Goal: Obtain resource: Download file/media

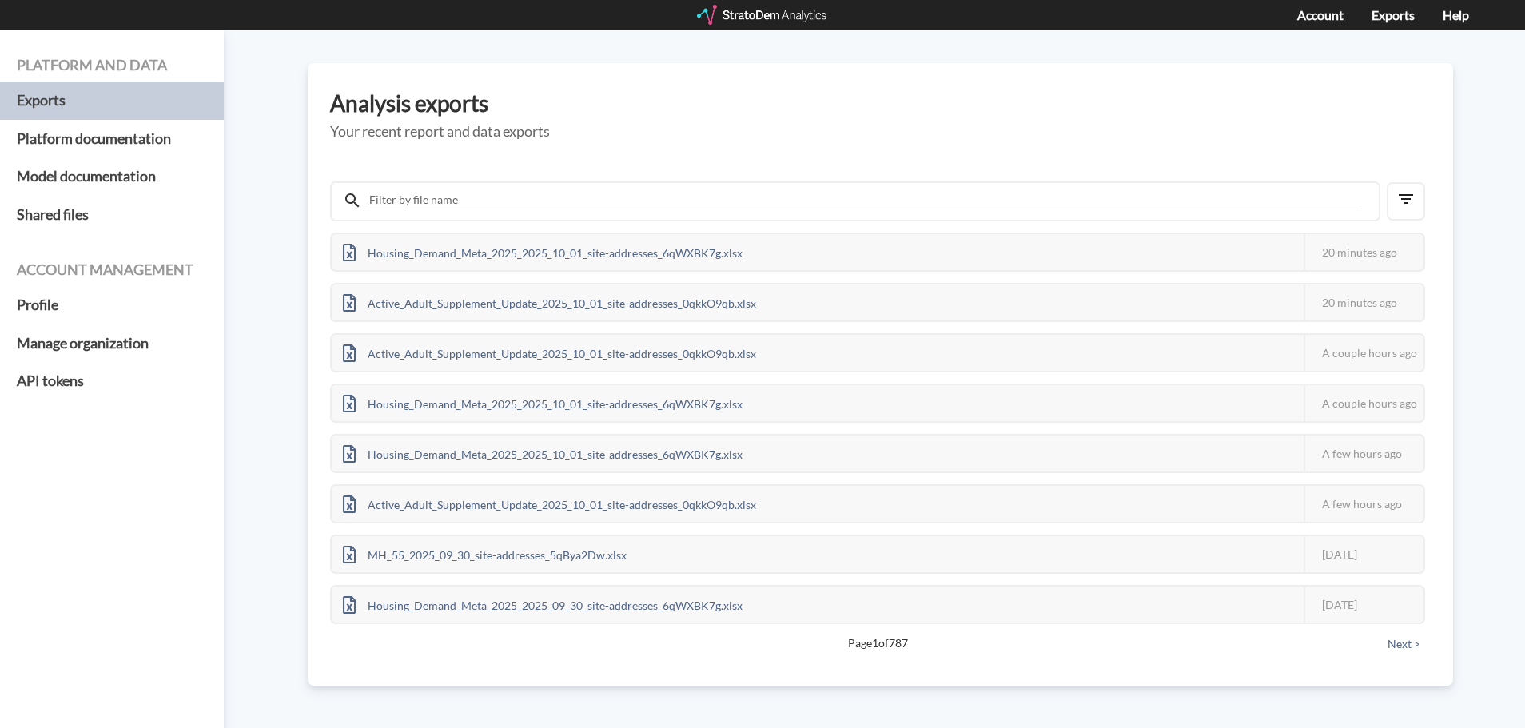
click at [738, 22] on div at bounding box center [763, 15] width 132 height 20
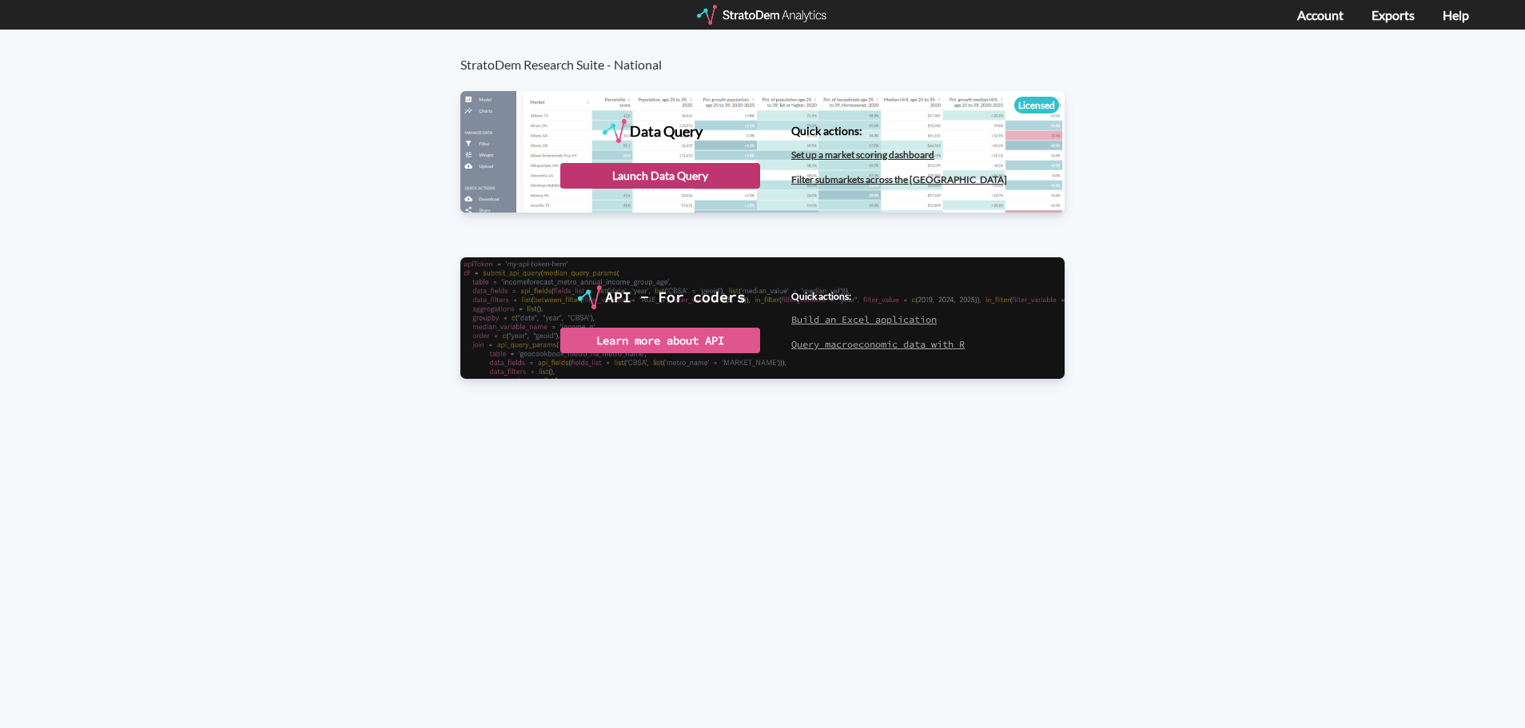
click at [657, 177] on div "Launch Data Query" at bounding box center [660, 176] width 200 height 26
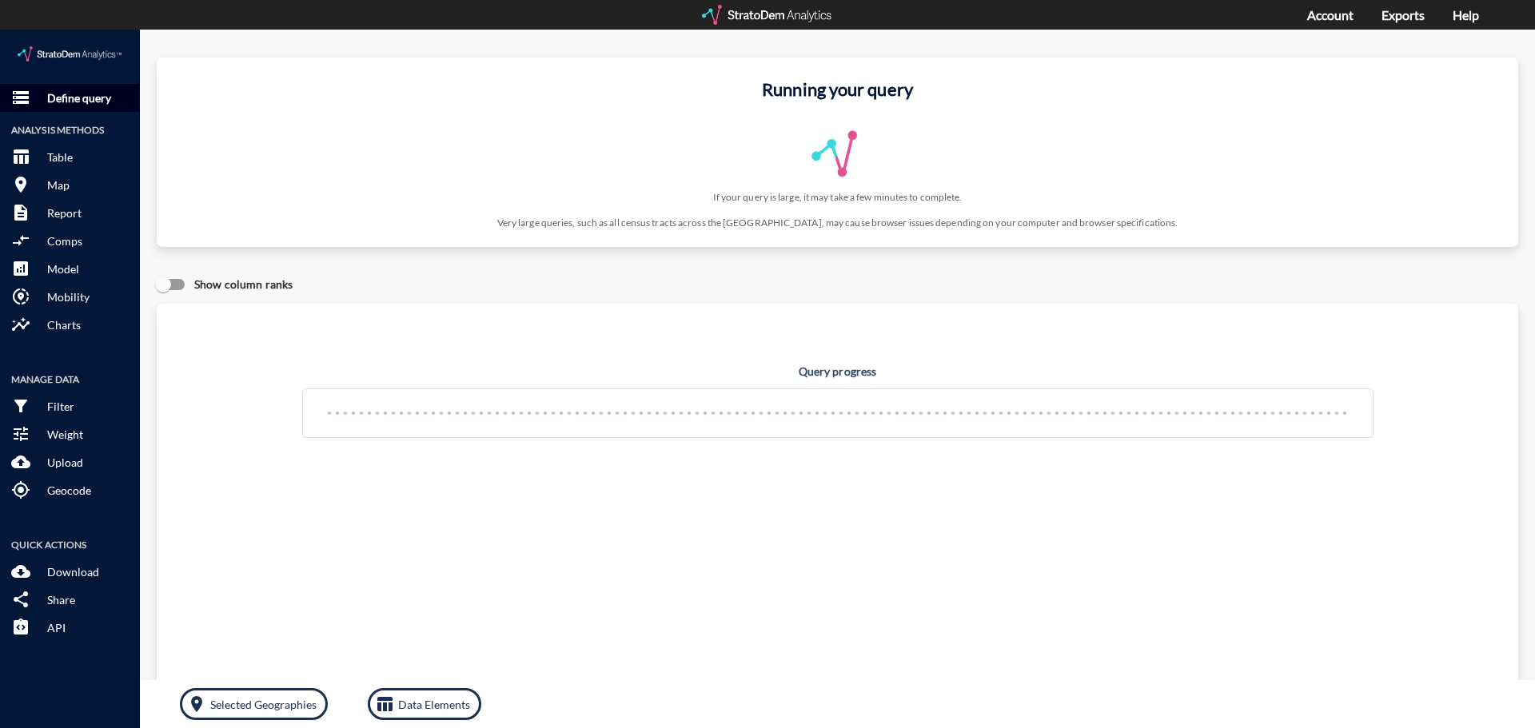
click p "Define query"
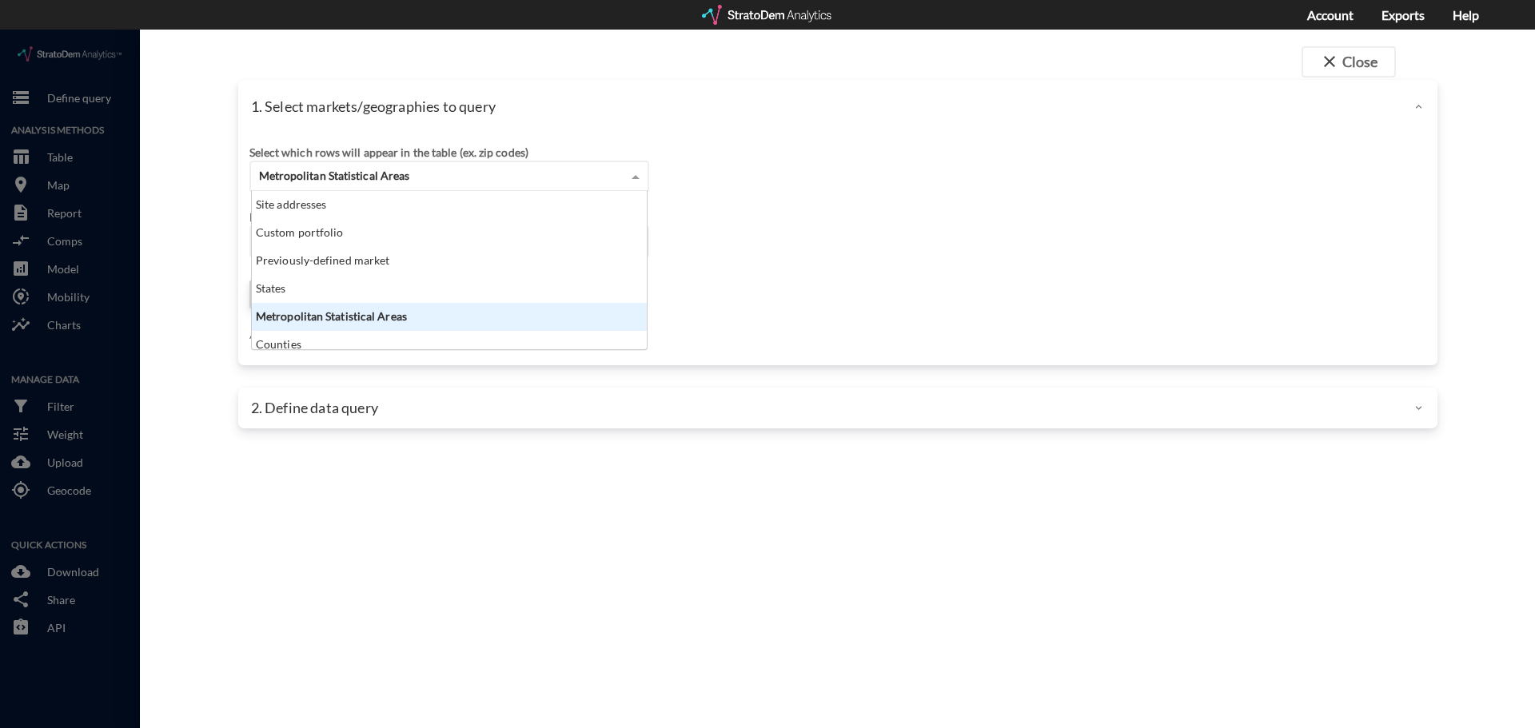
click div "Metropolitan Statistical Areas"
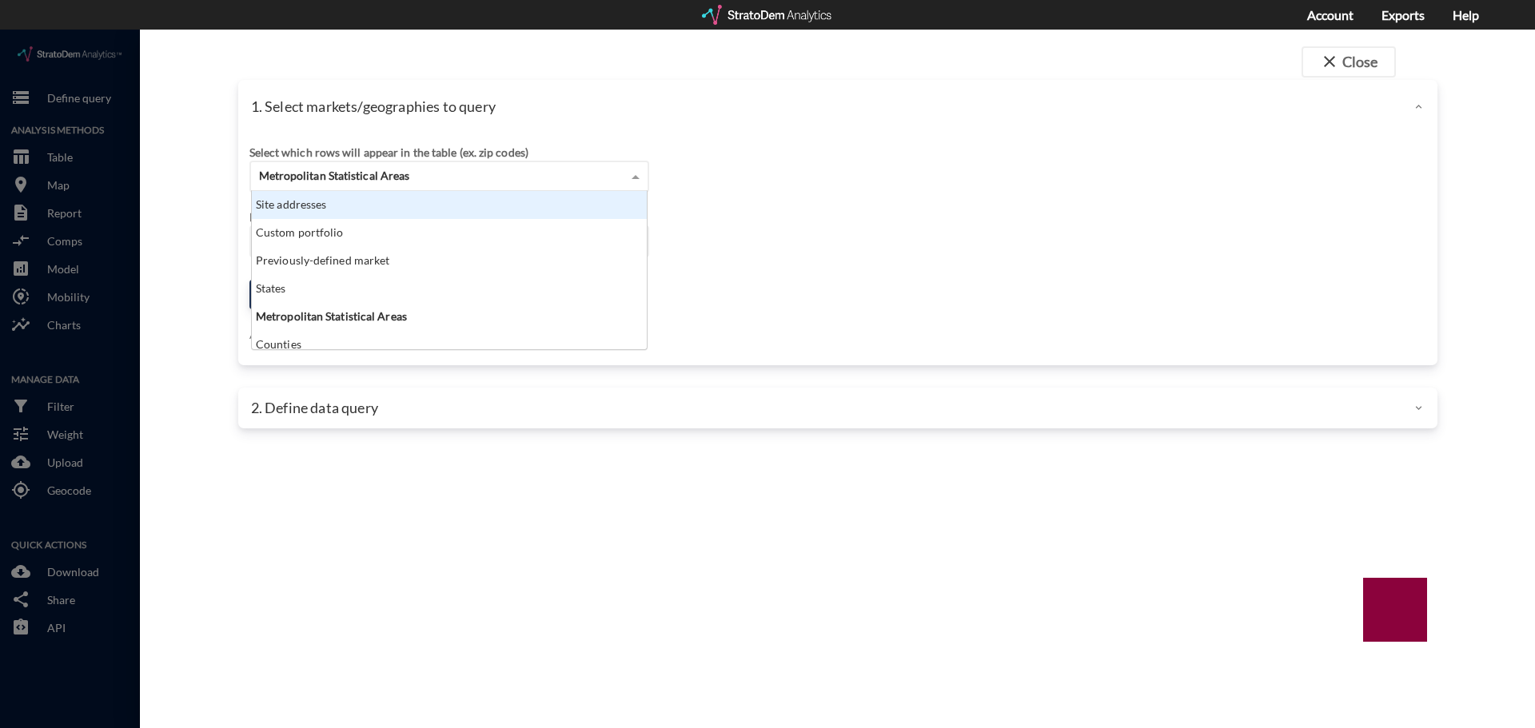
scroll to position [146, 385]
click div "Site addresses"
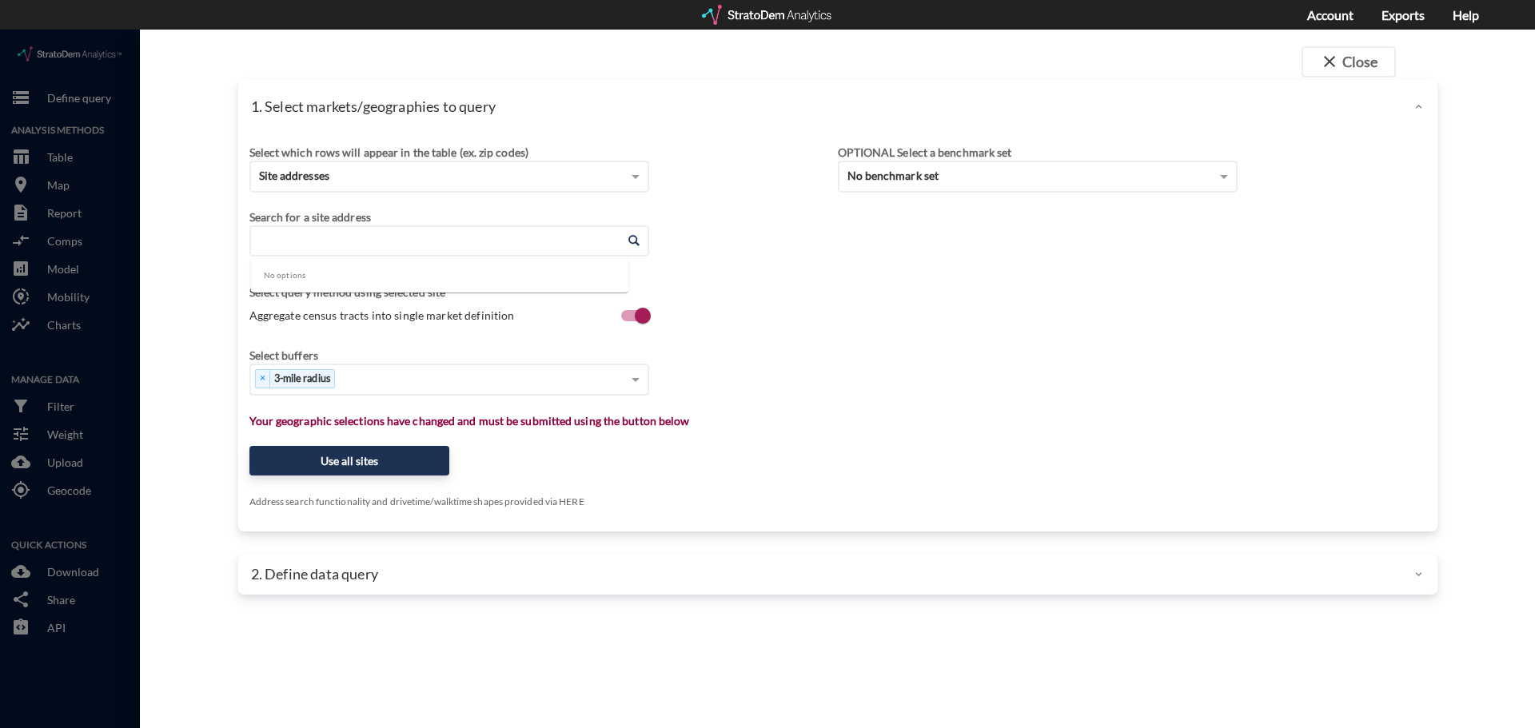
click input "Enter an address"
paste input "Address: 900 Lake Carolyn Pkwy, Irving, TX 75039"
type input "900 Lake Carolyn Pkwy, Irving, TX 75039"
click div "Search for a site address"
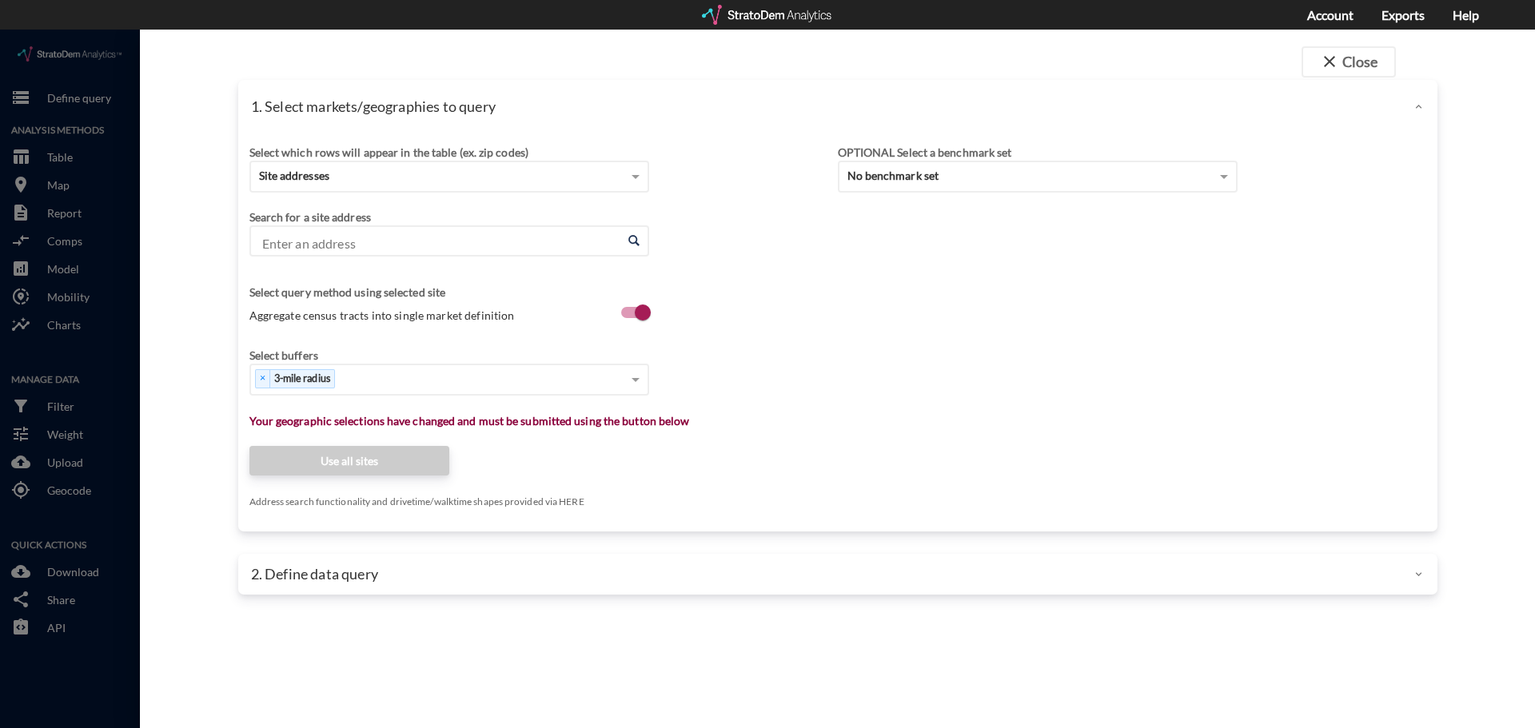
click input "Enter an address"
paste input "Address: 900 Lake Carolyn Pkwy, Irving, TX 75039"
type input "Address: 900 Lake Carolyn Pkwy, Irving, TX 75039"
click input "Enter an address"
paste input "Address: 900 Lake Carolyn Pkwy, Irving, TX 75039"
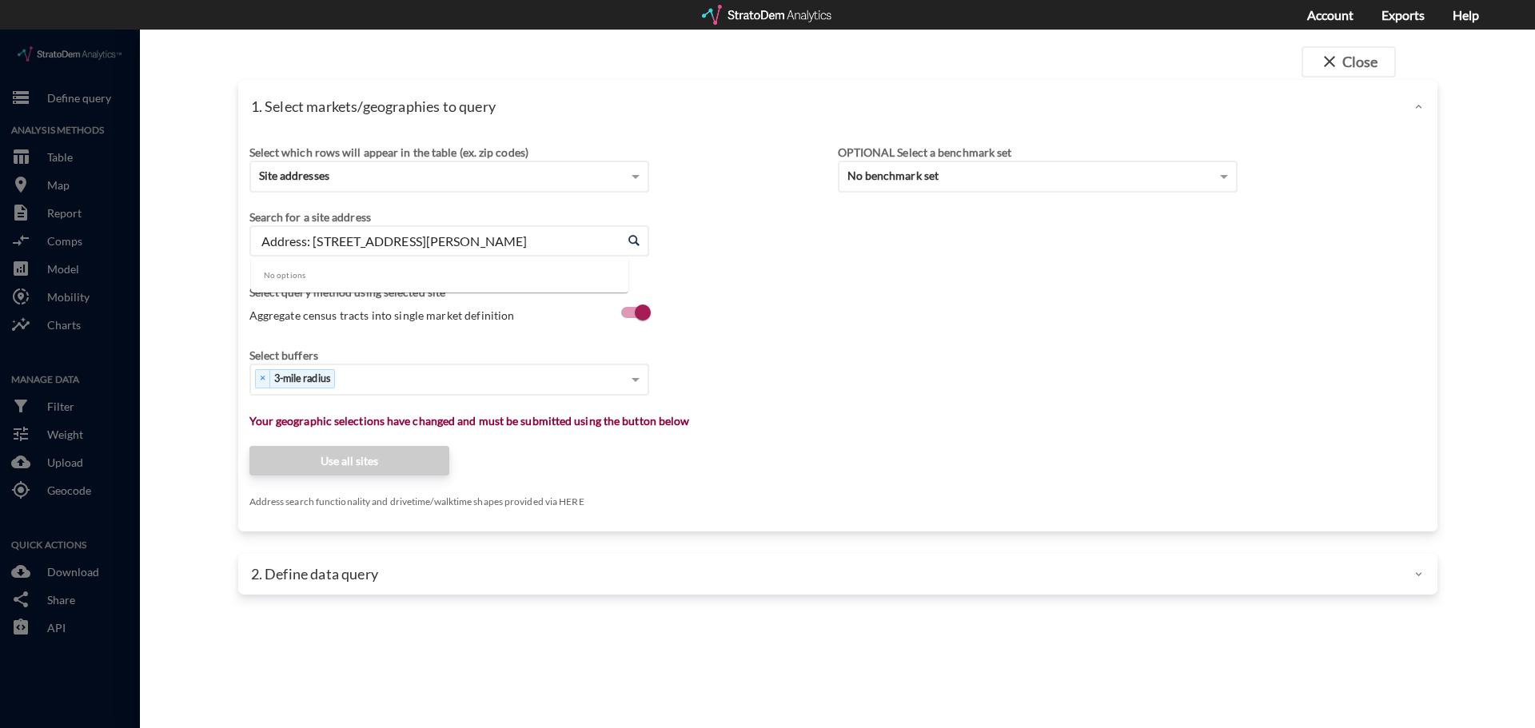
click input "Address: 900 Lake Carolyn Pkwy, Irving, TX 75039"
click li "900 Lake Carolyn Pkwy, Irving, Texas"
type input "900 Lake Carolyn Pkwy, Irving, Texas"
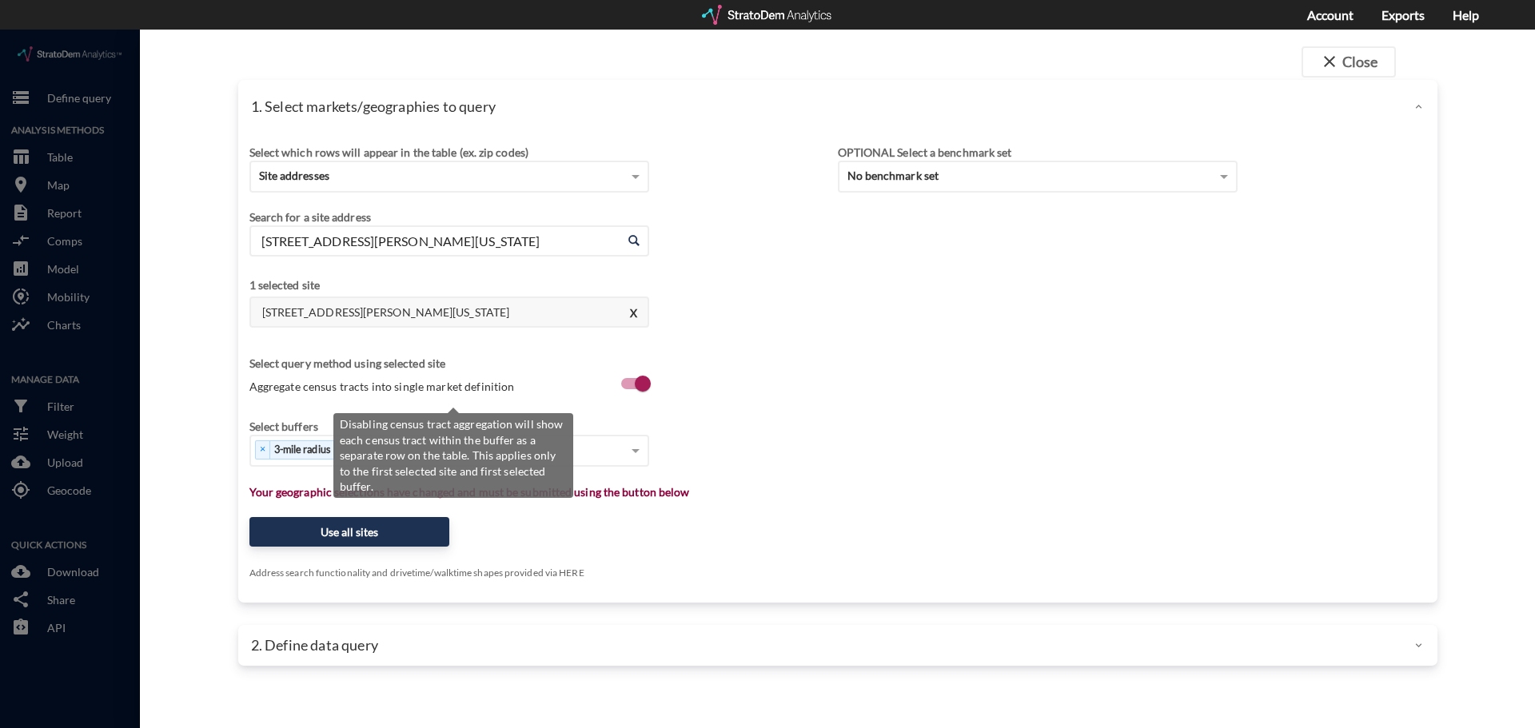
click span "Aggregate census tracts into single market definition"
click input "Aggregate census tracts into single market definition"
checkbox input "true"
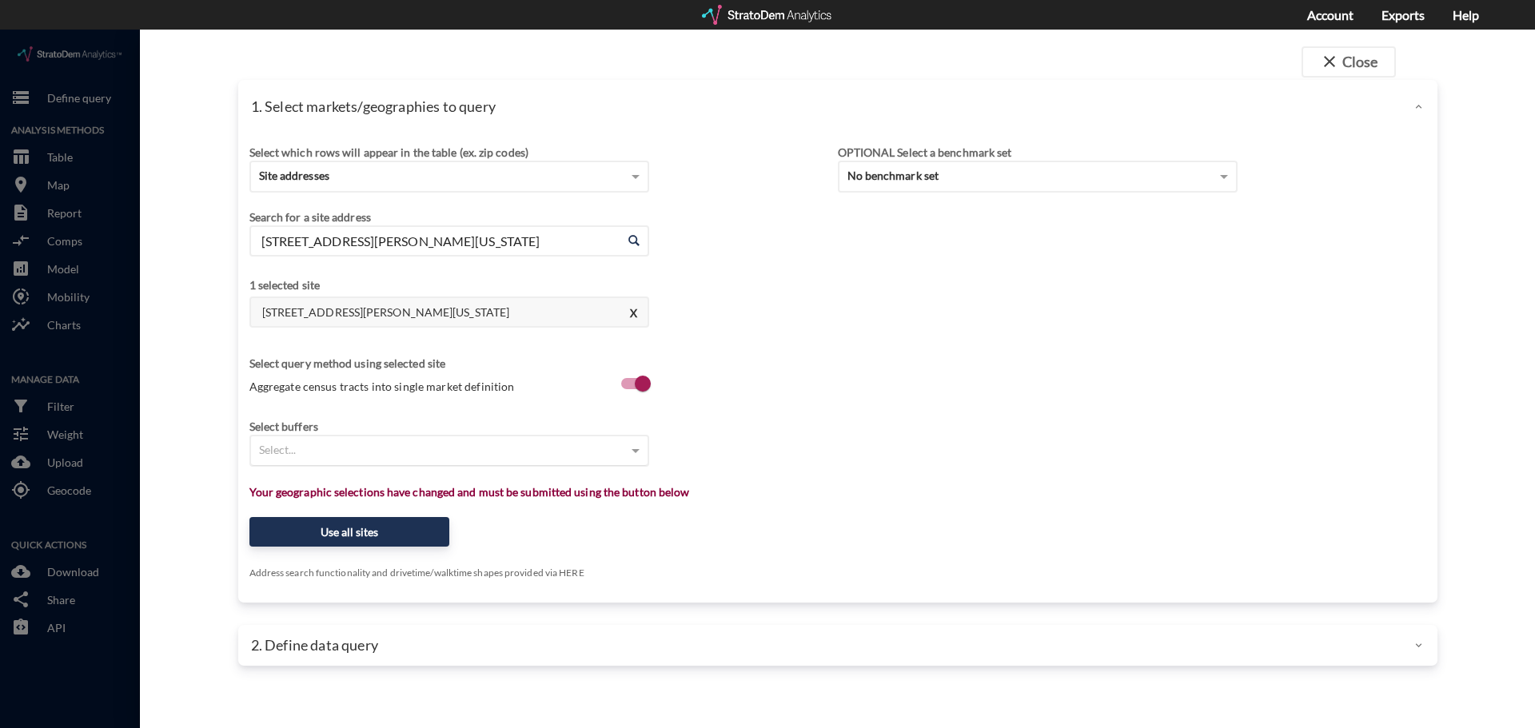
click div "Select..."
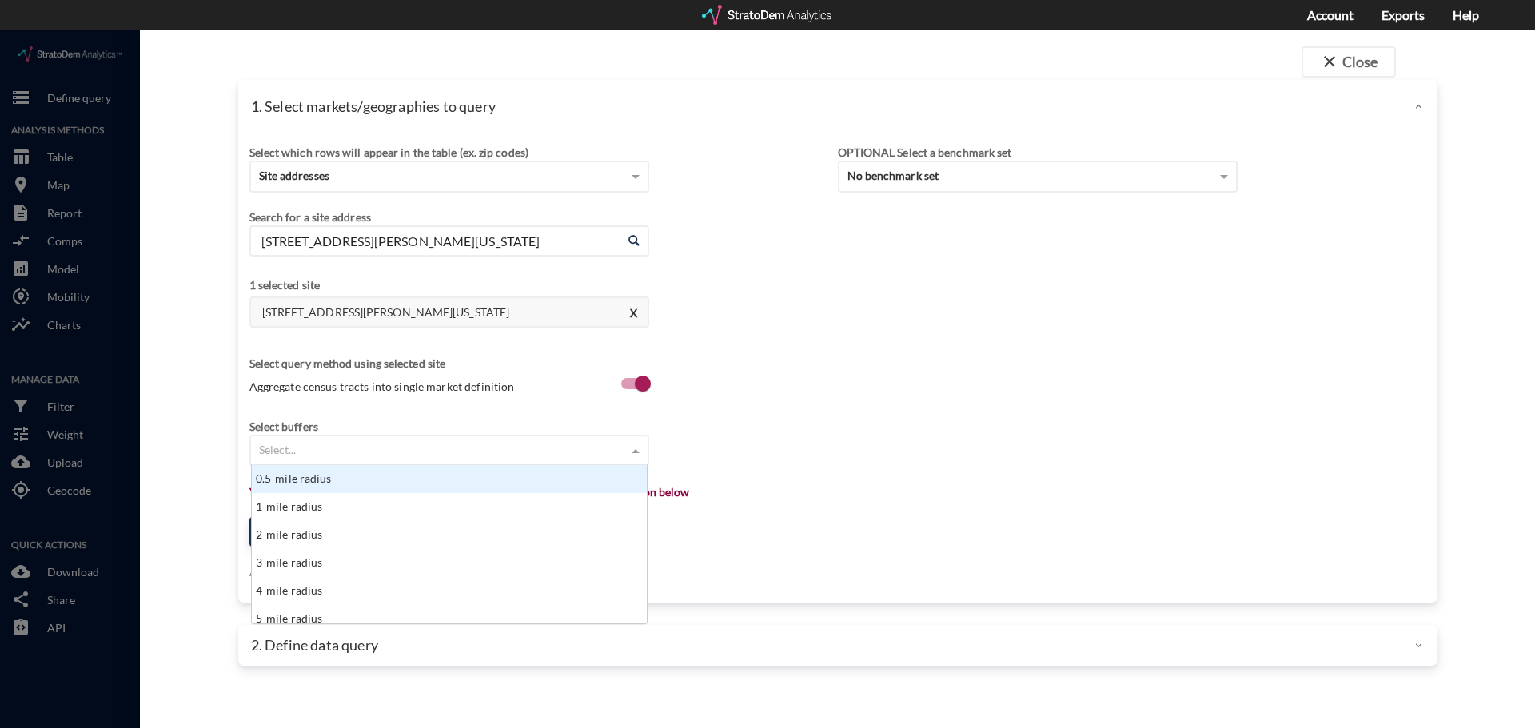
type input "1"
click div "1-mile radius"
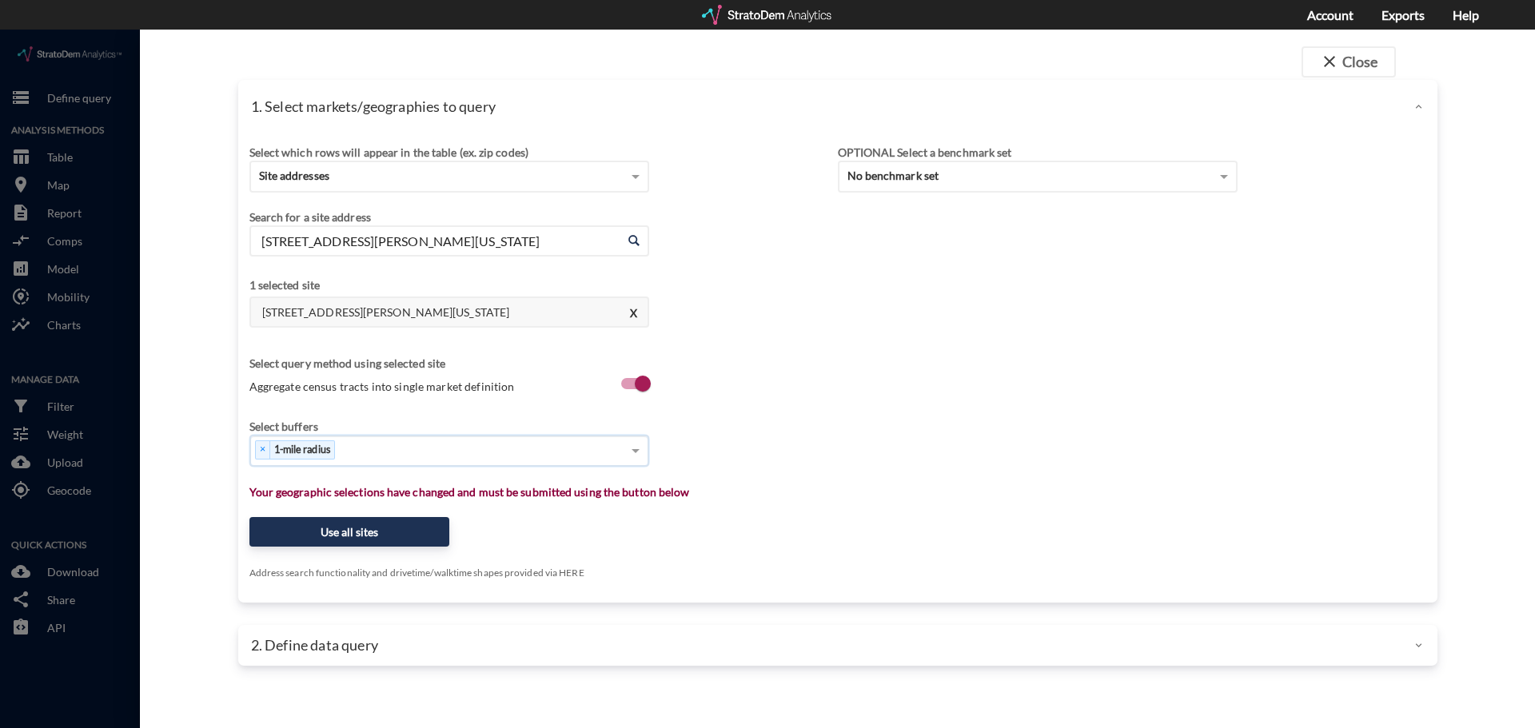
type input "3"
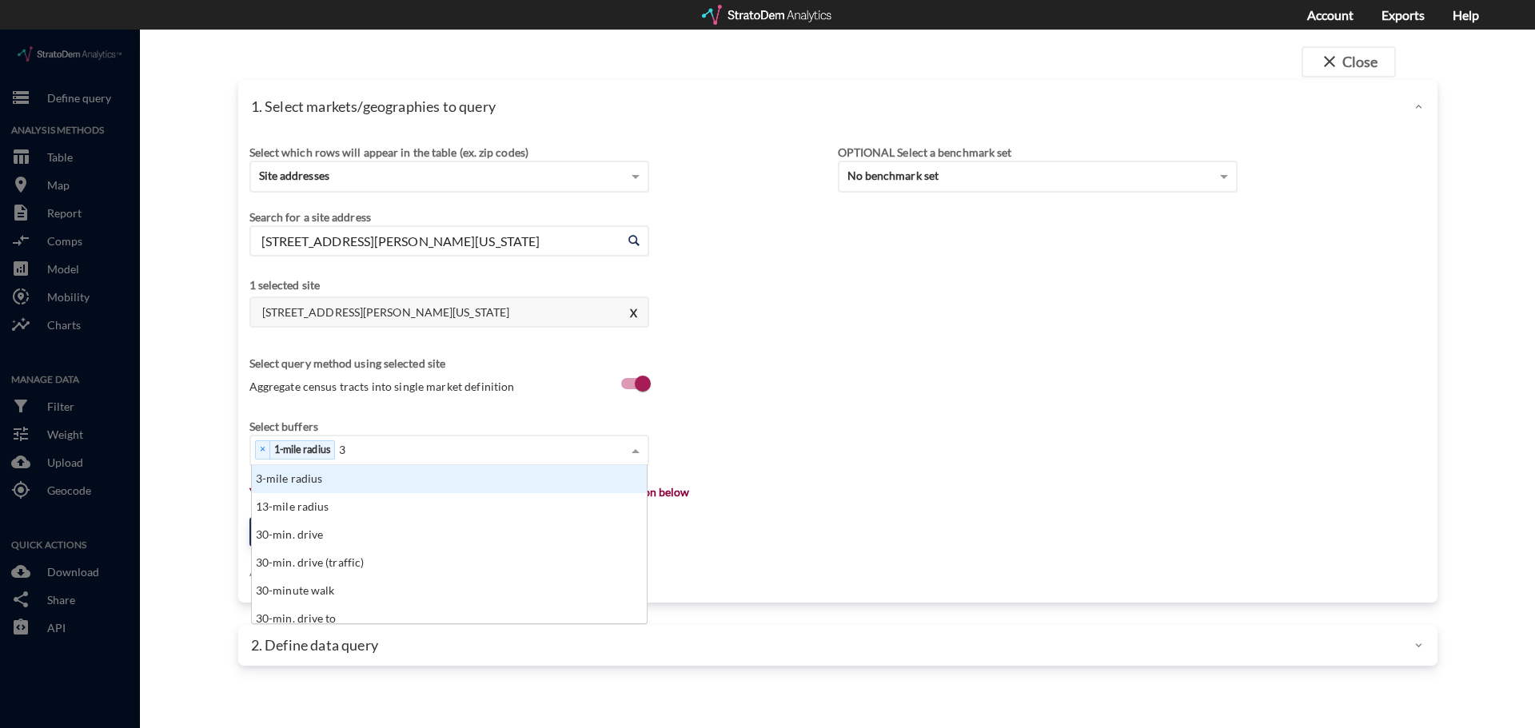
click div "3-mile radius"
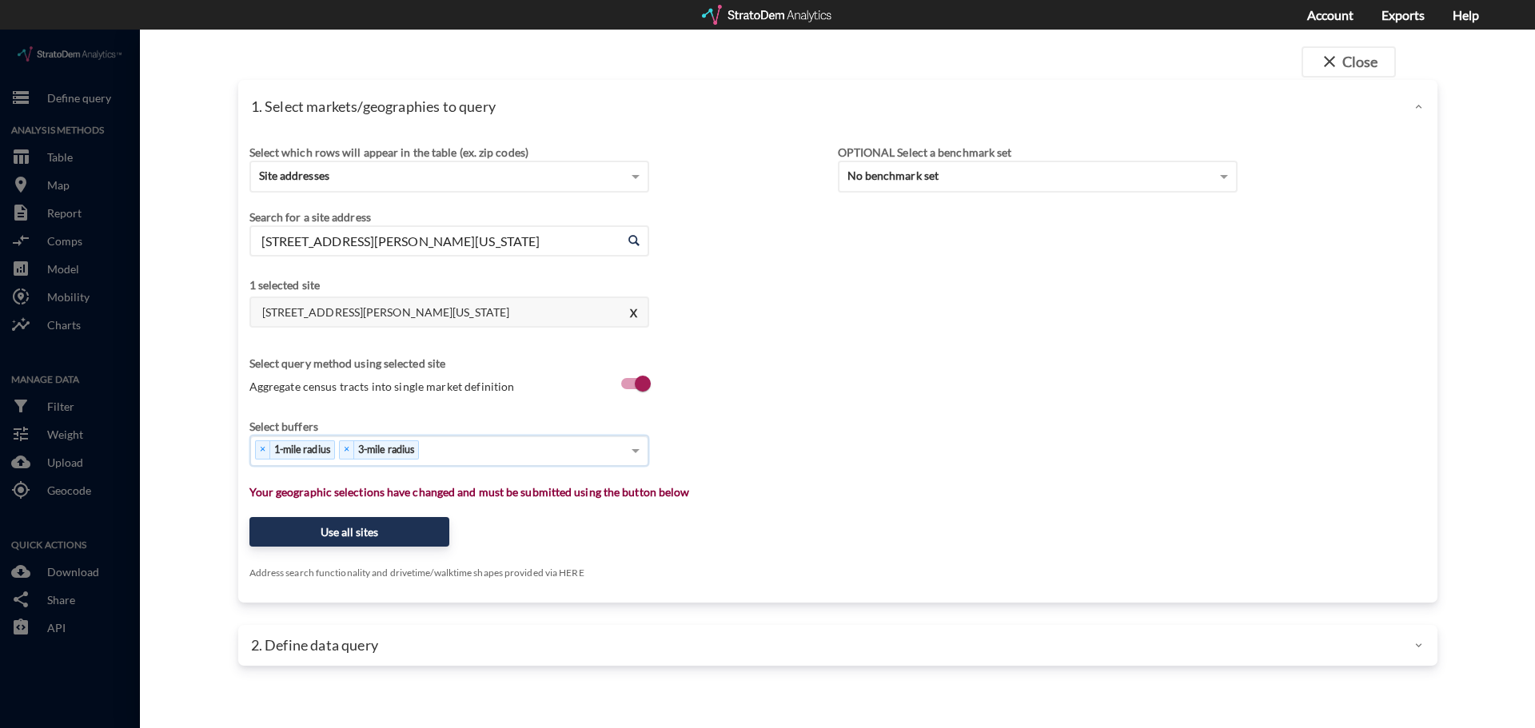
type input "1"
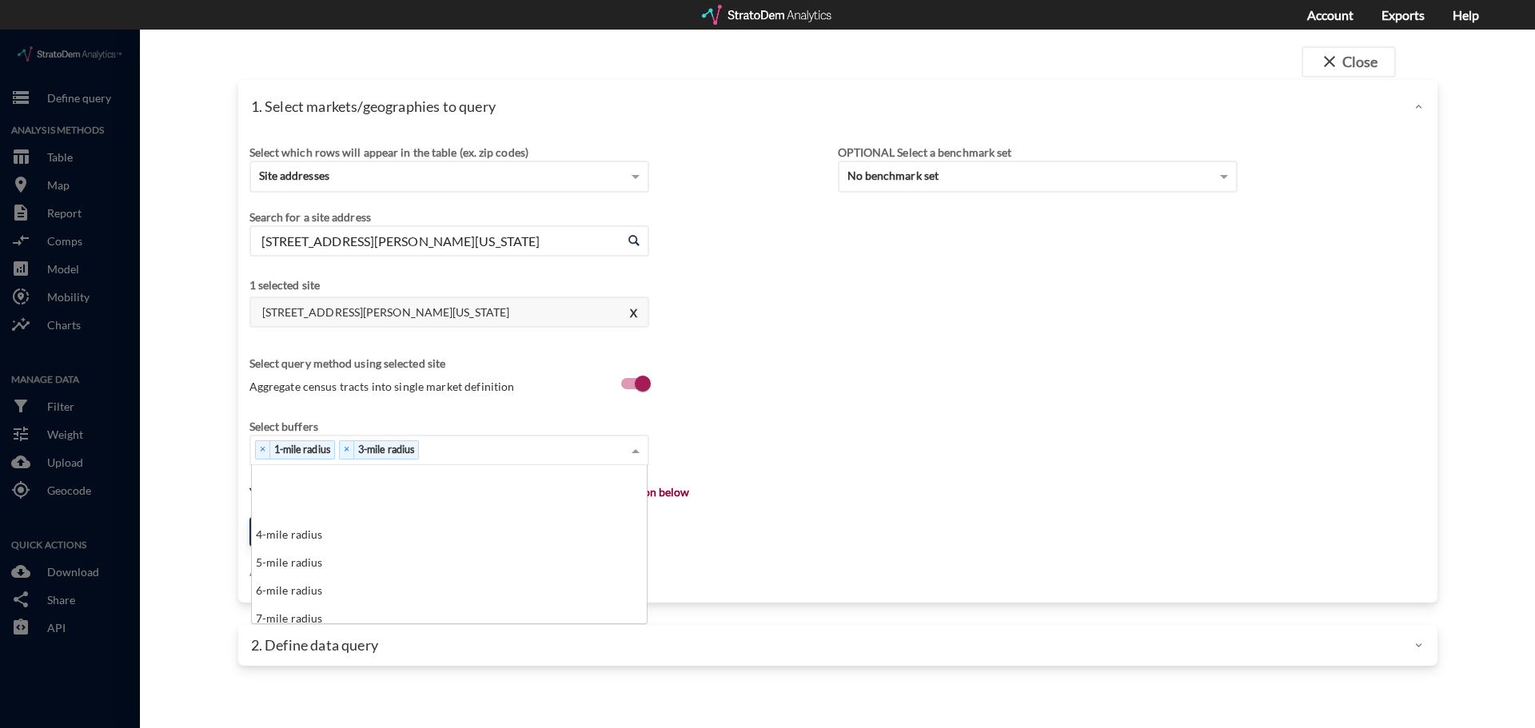
scroll to position [92, 0]
type input "5"
click div "5-mile radius"
type input "10"
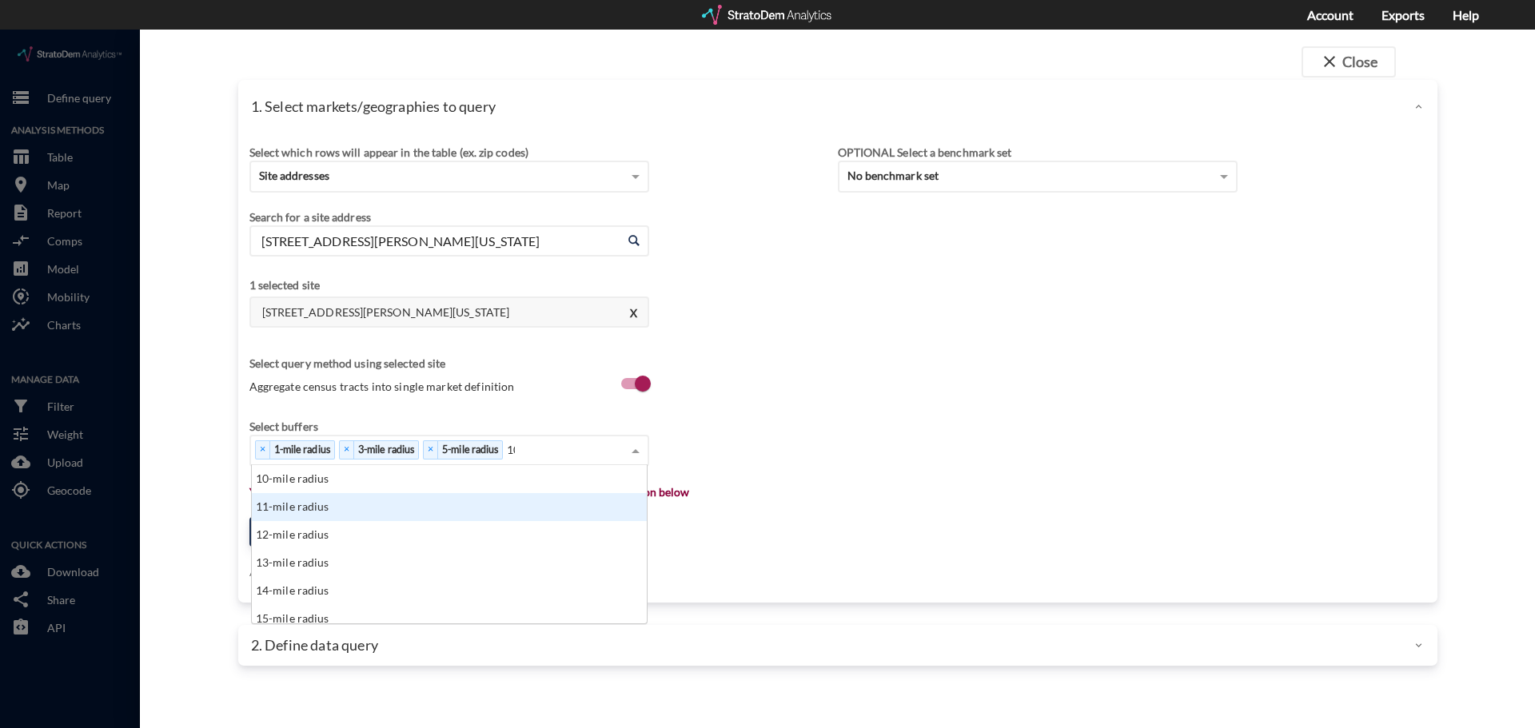
scroll to position [146, 385]
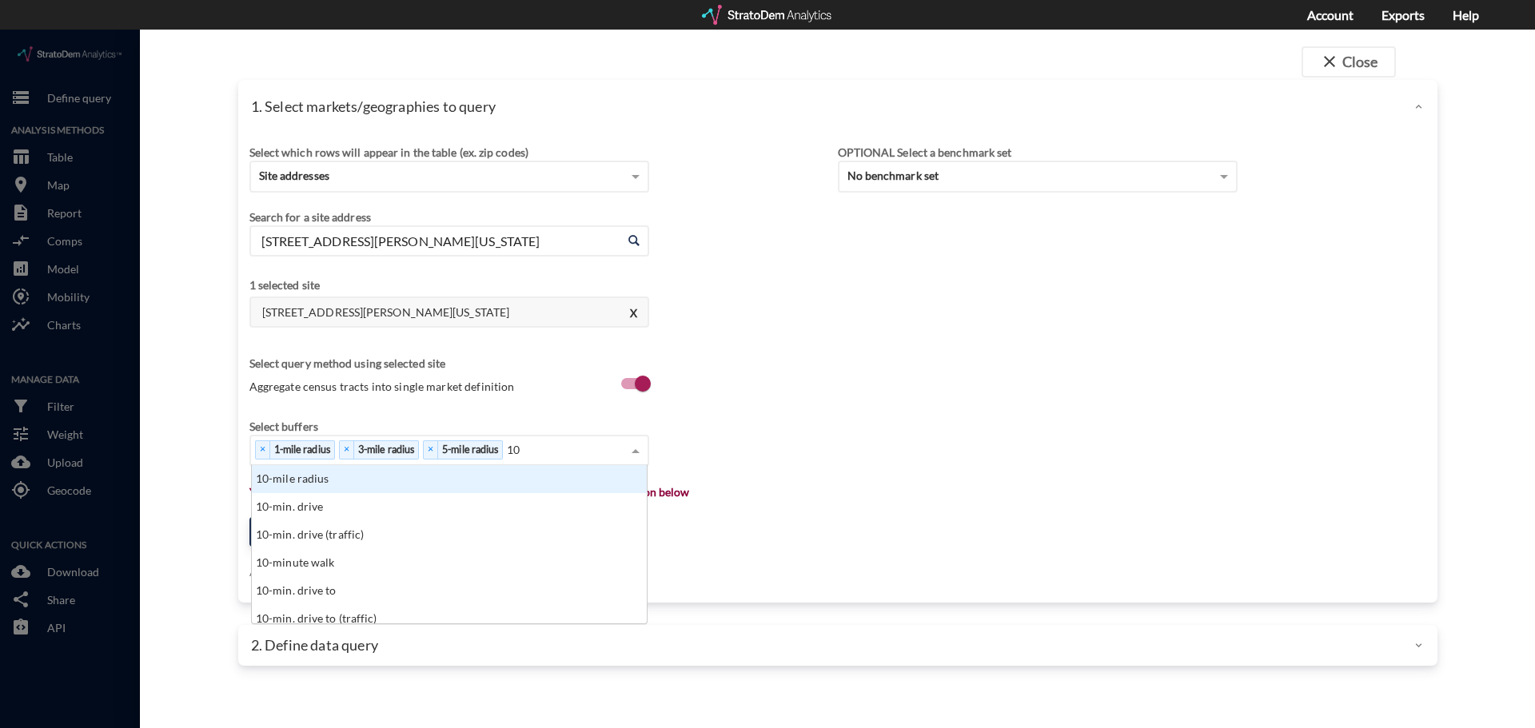
click div "10-mile radius"
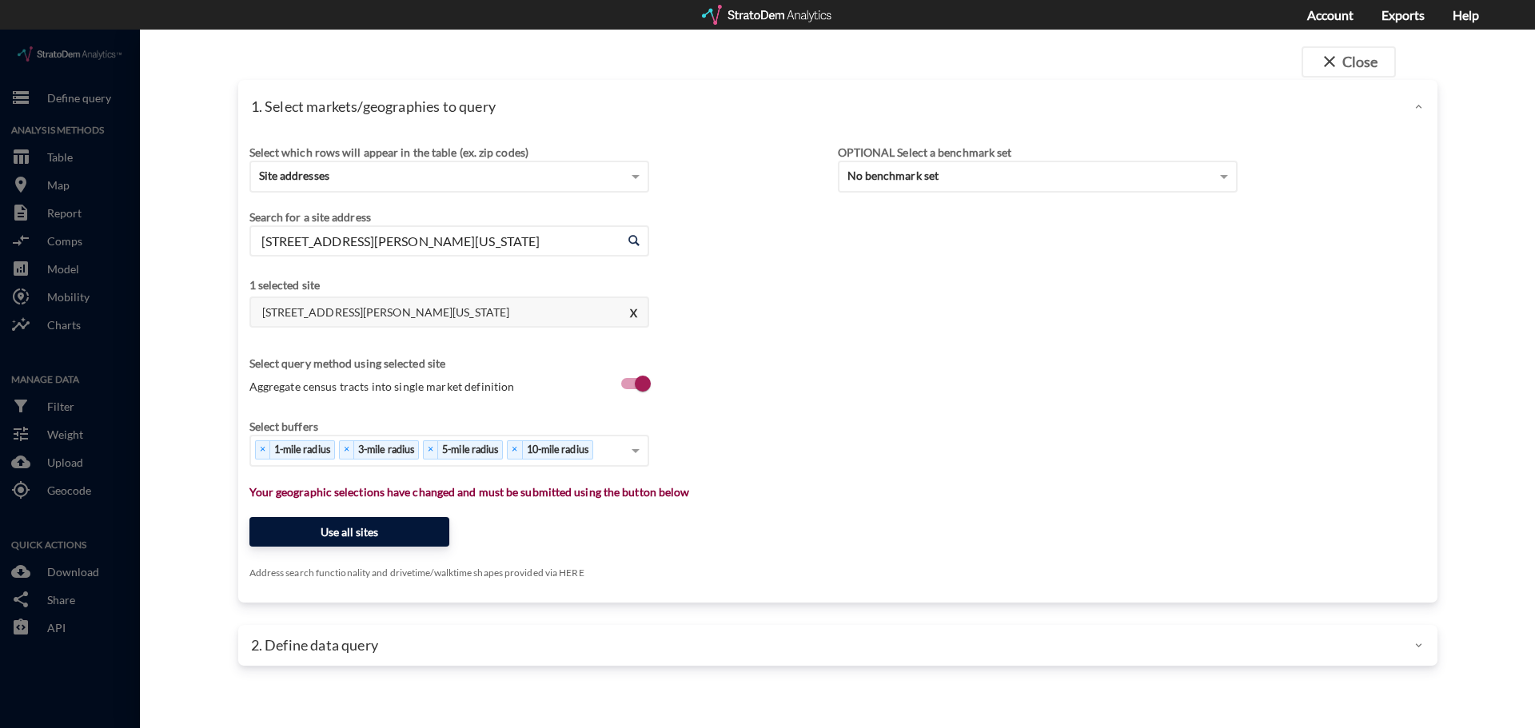
click button "Use all sites"
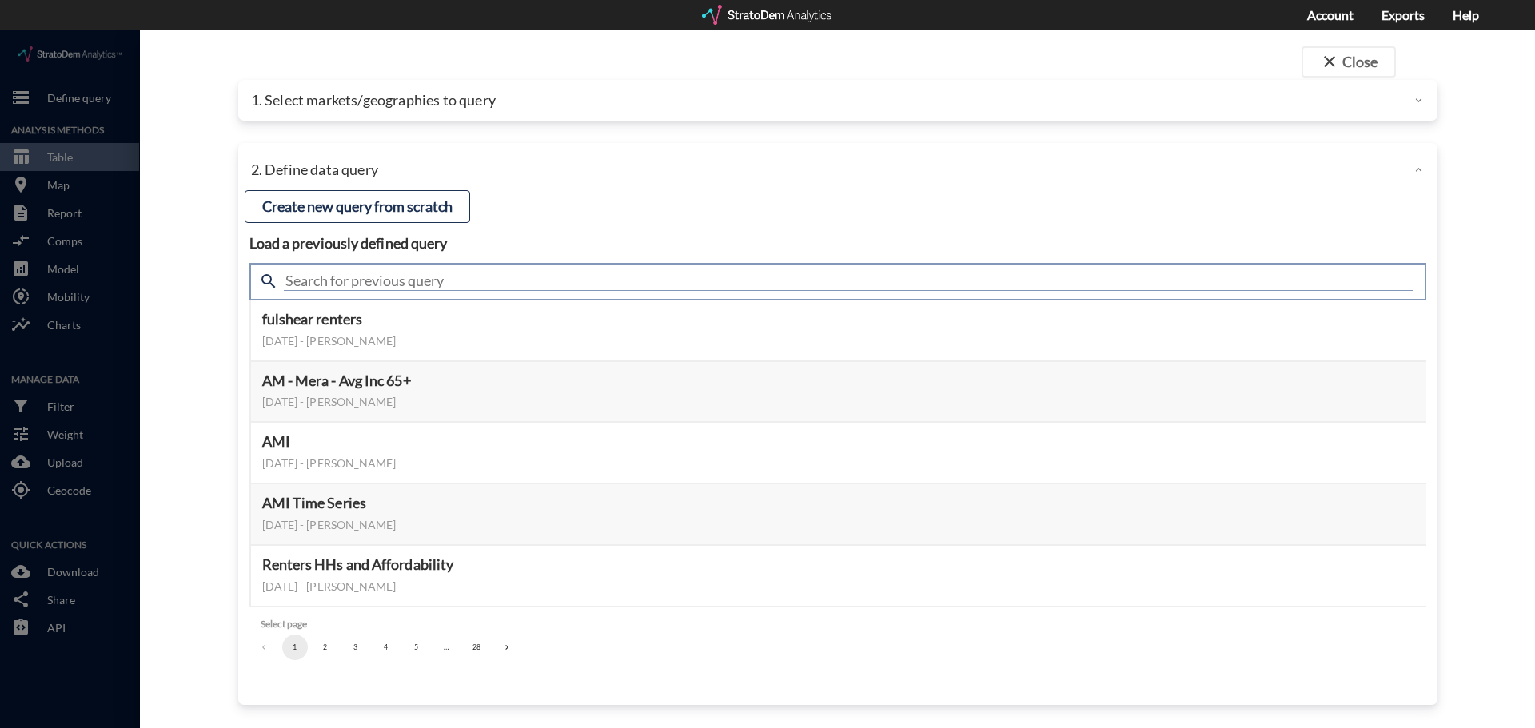
click input "text"
type input "demand"
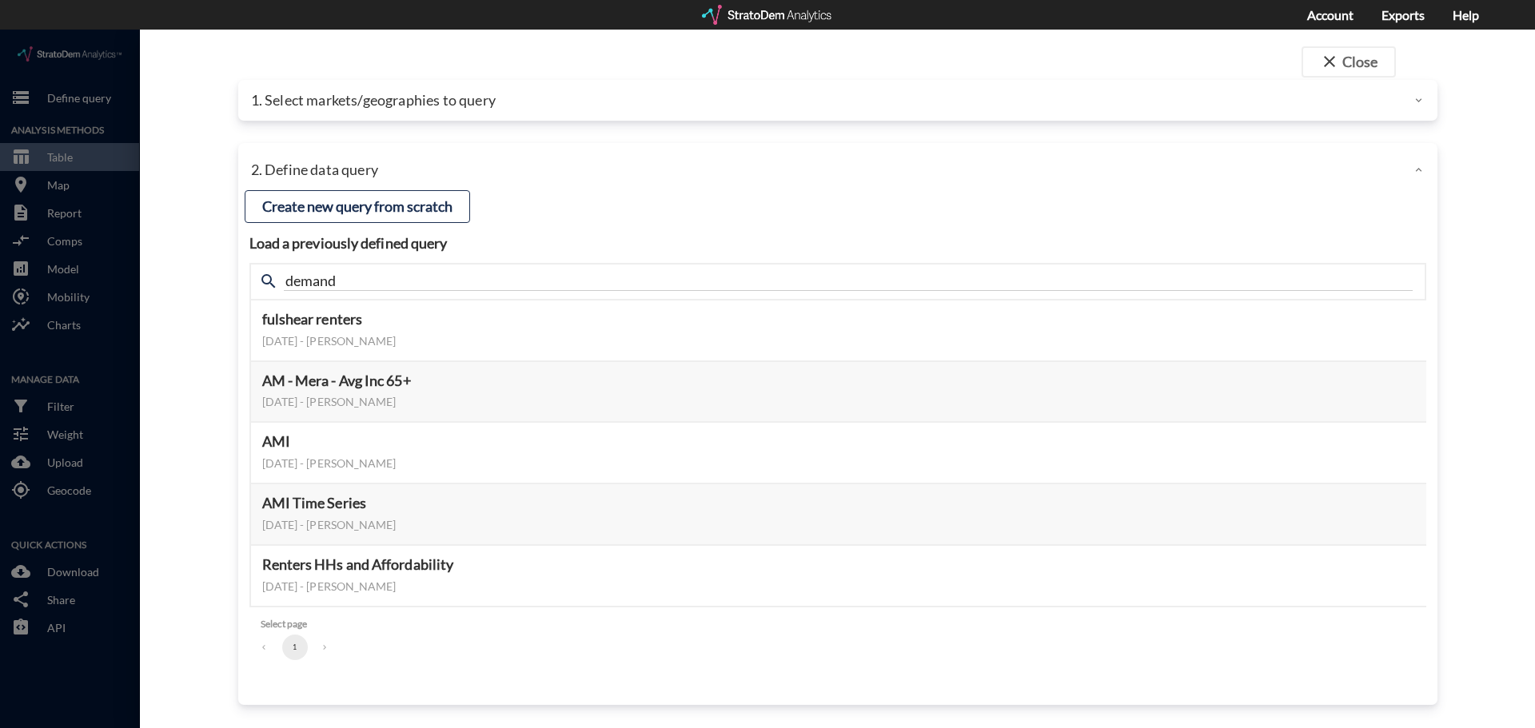
click div "close Close 1. Select markets/geographies to query Select which rows will appea…"
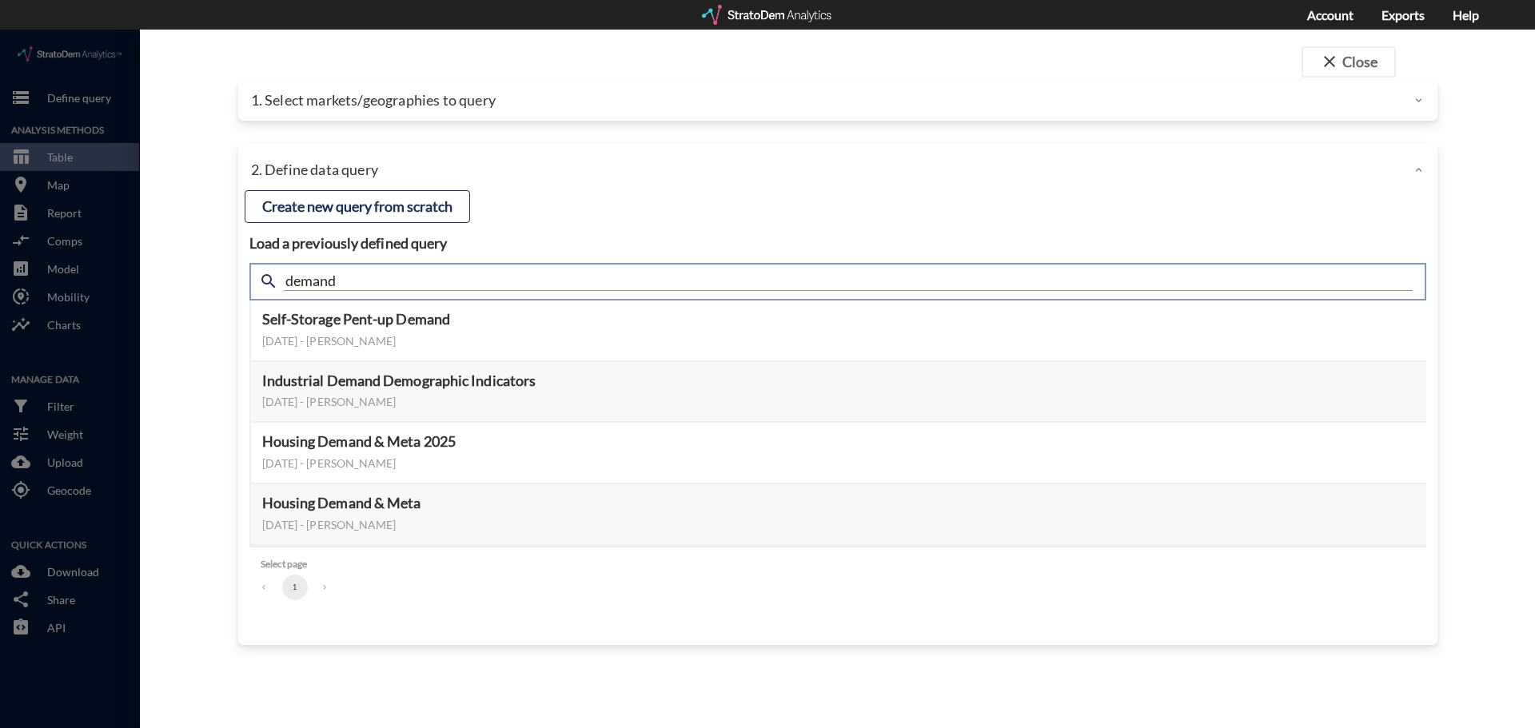
click input "demand"
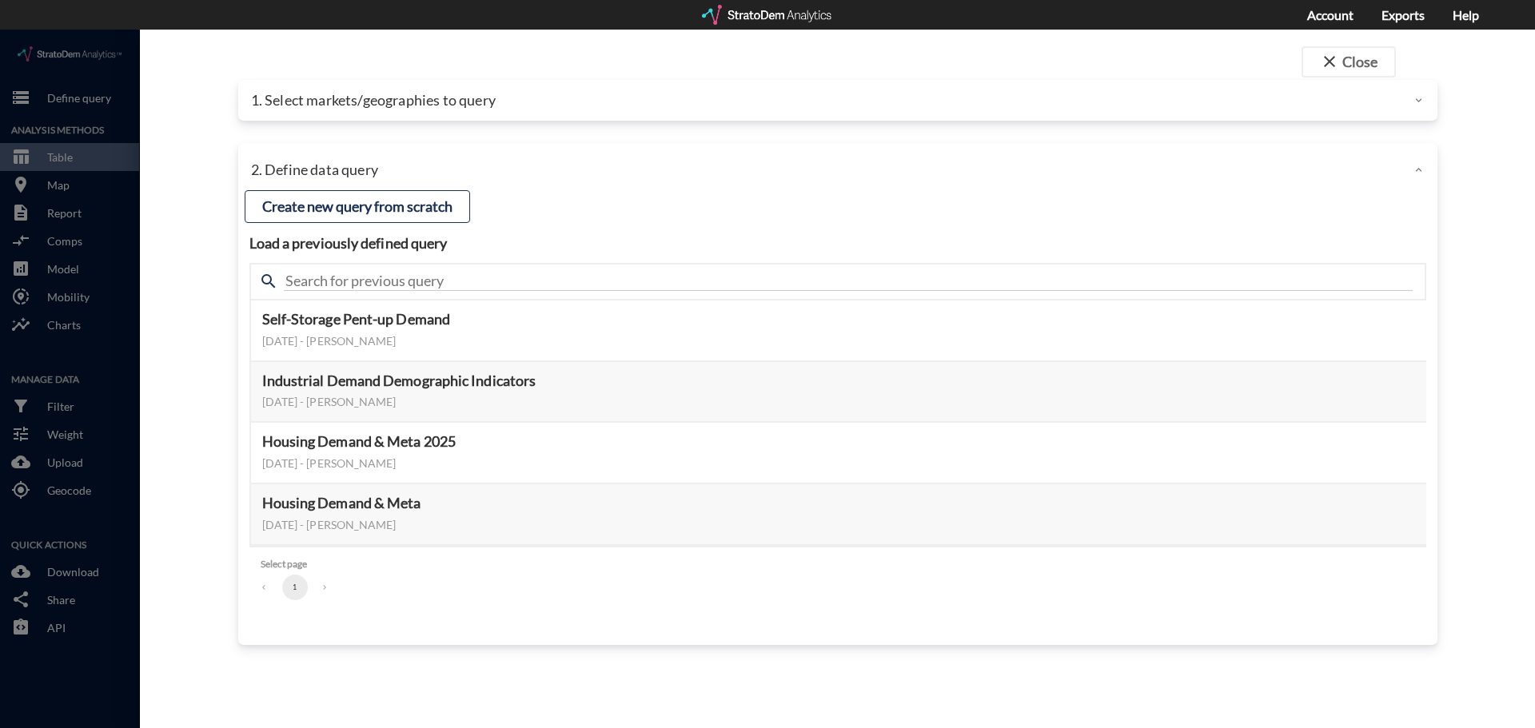
click div "close Close 1. Select markets/geographies to query Select which rows will appea…"
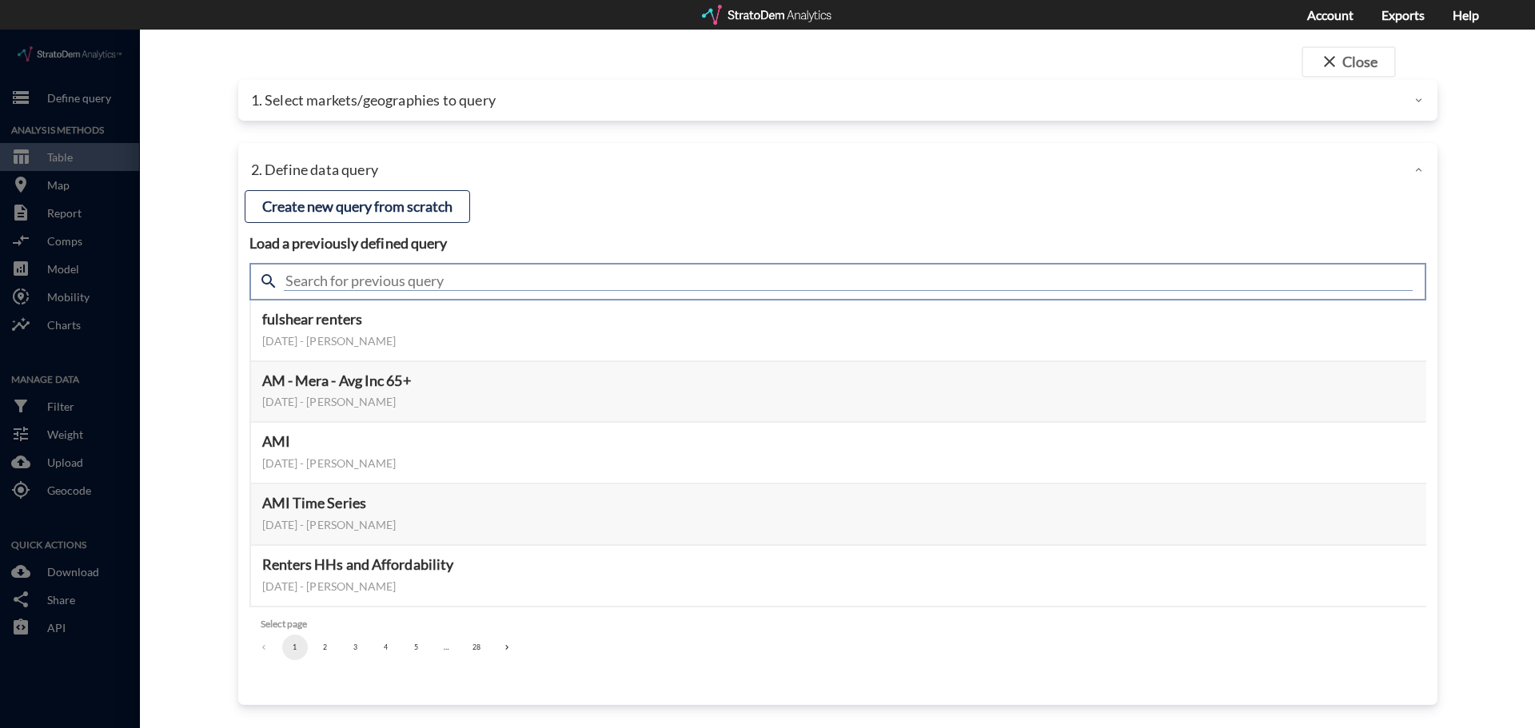
click input "text"
type input "demand"
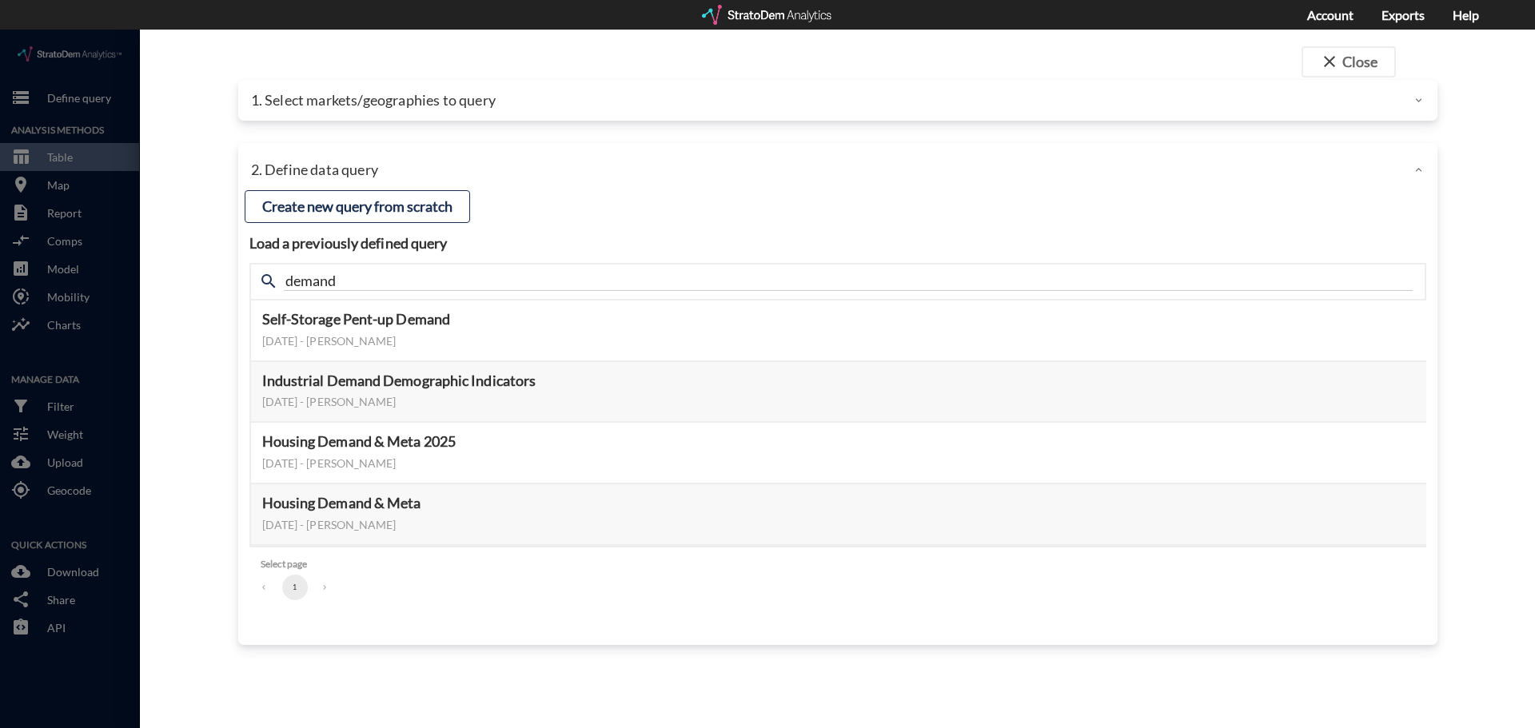
click div "close Close 1. Select markets/geographies to query Select which rows will appea…"
click button "Select this query"
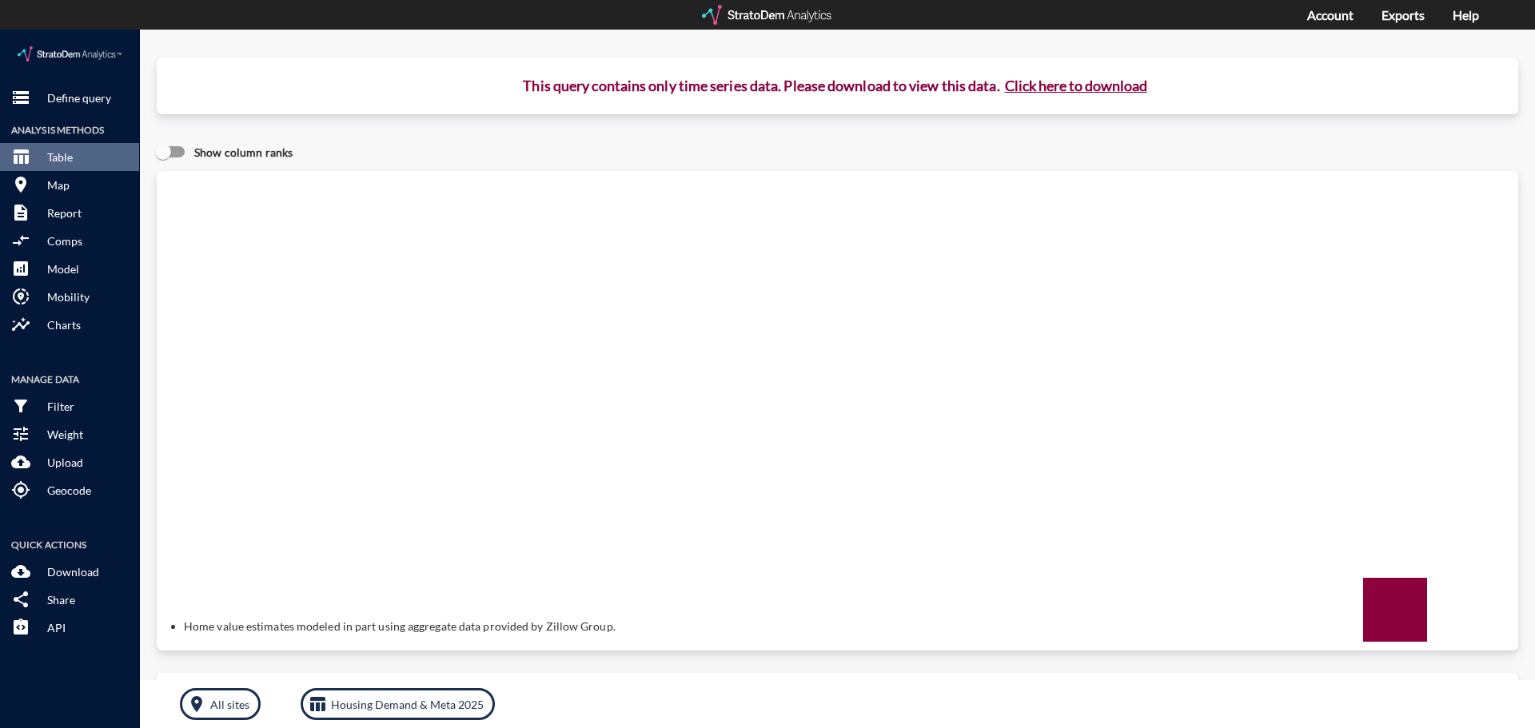
click button "Click here to download"
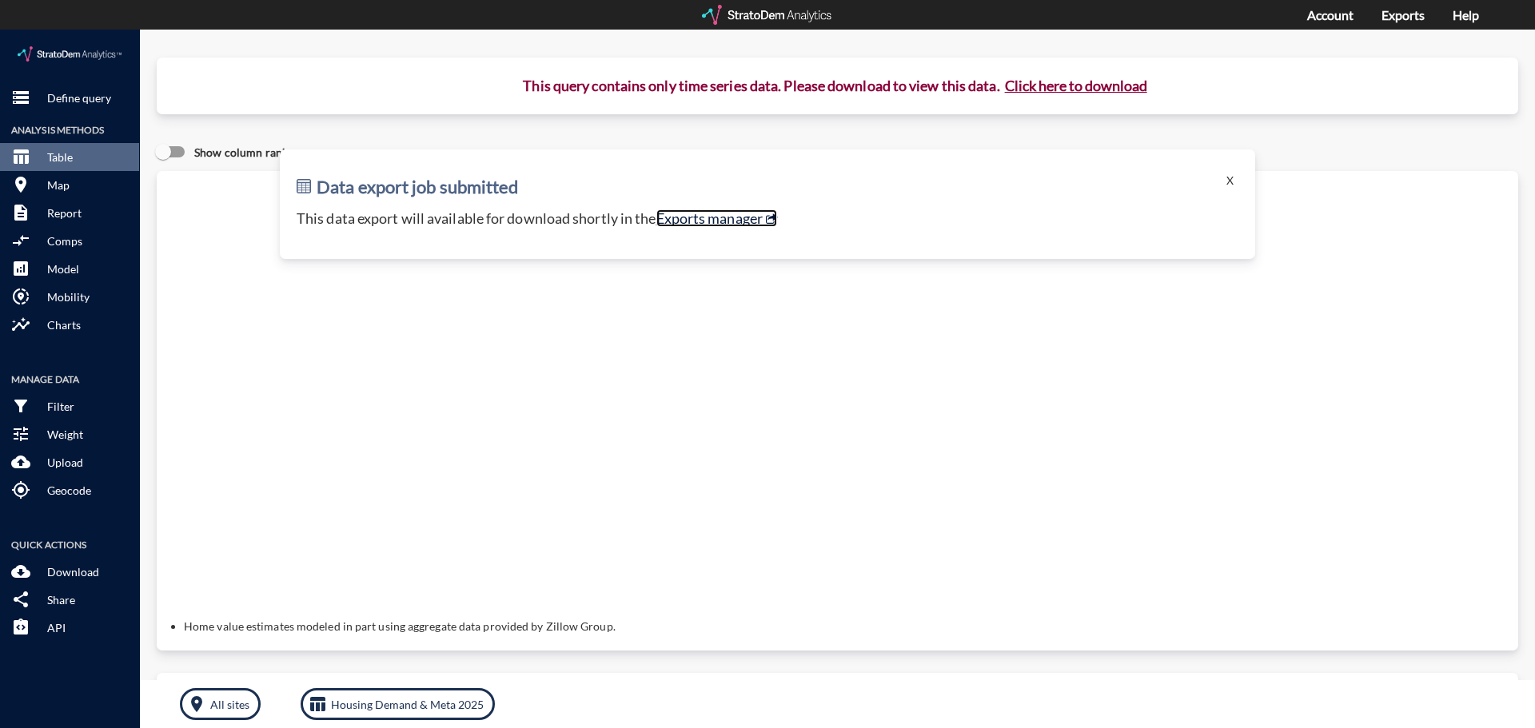
click link "Exports manager"
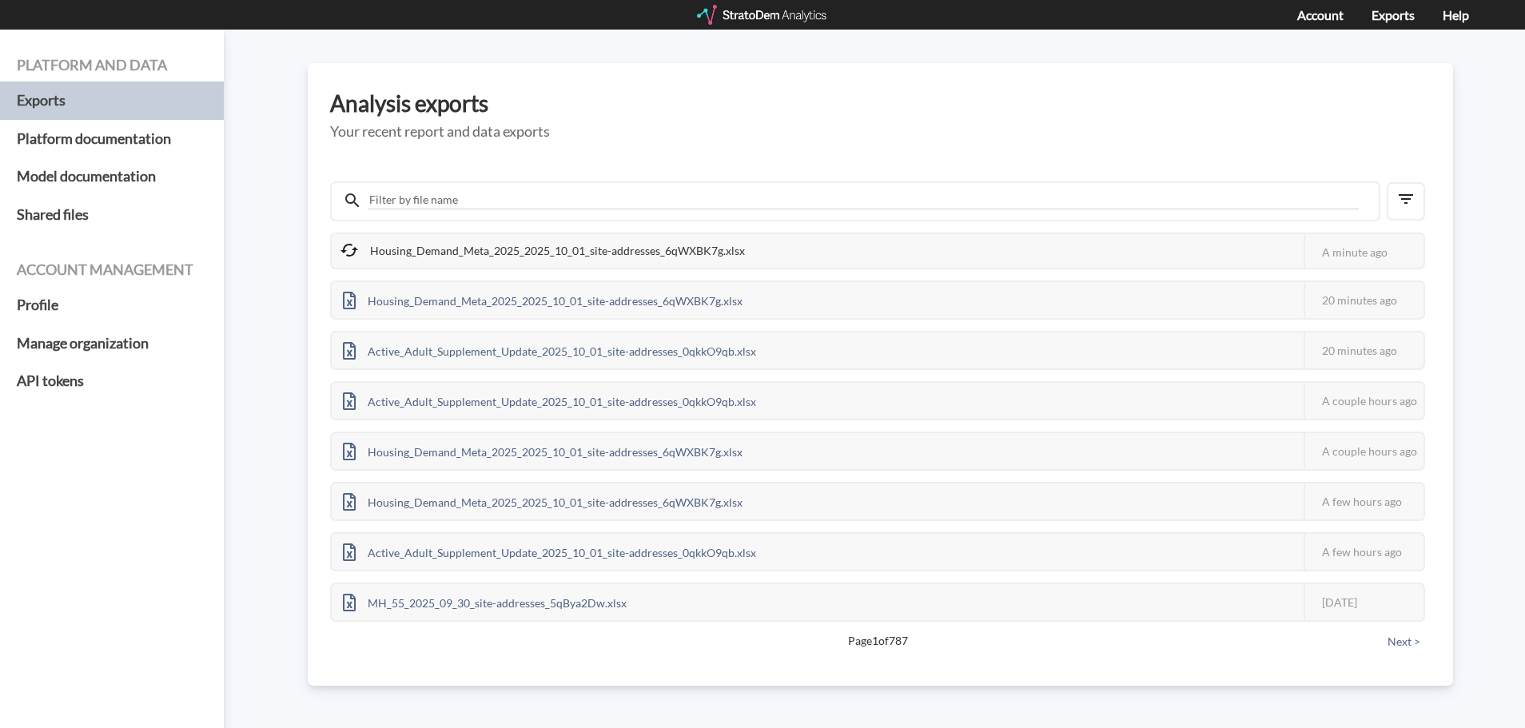
click at [269, 237] on div "Platform and data Exports Platform documentation Model documentation Shared fil…" at bounding box center [762, 379] width 1525 height 699
click at [283, 241] on div "Platform and data Exports Platform documentation Model documentation Shared fil…" at bounding box center [762, 379] width 1525 height 699
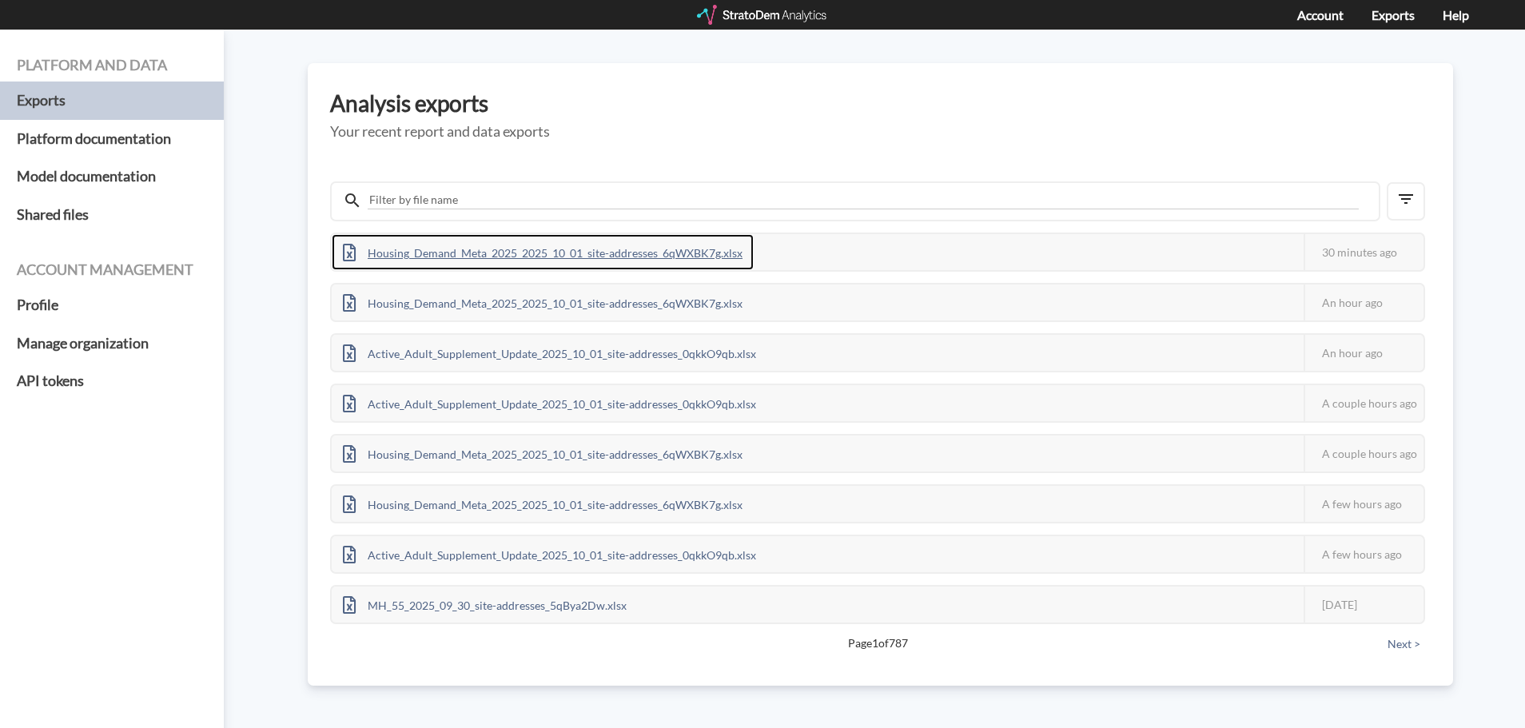
click at [569, 245] on div "Housing_Demand_Meta_2025_2025_10_01_site-addresses_6qWXBK7g.xlsx" at bounding box center [543, 252] width 422 height 36
